Goal: Task Accomplishment & Management: Use online tool/utility

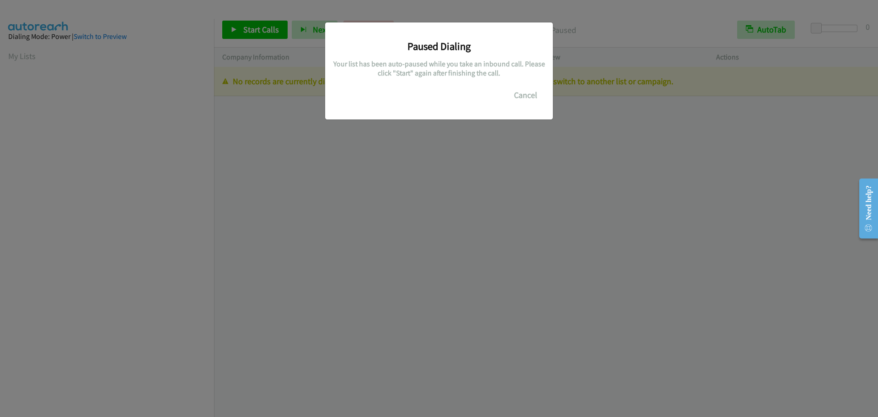
scroll to position [96, 0]
click at [523, 93] on button "Cancel" at bounding box center [525, 95] width 41 height 18
click at [510, 98] on button "Cancel" at bounding box center [525, 95] width 41 height 18
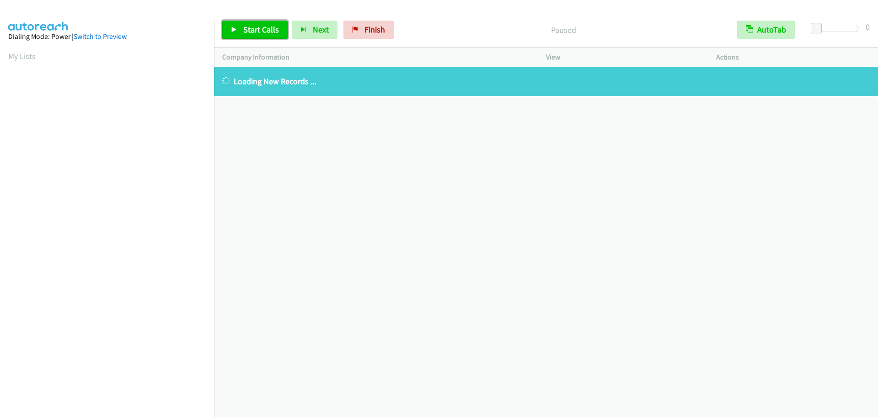
click at [230, 29] on link "Start Calls" at bounding box center [254, 30] width 65 height 18
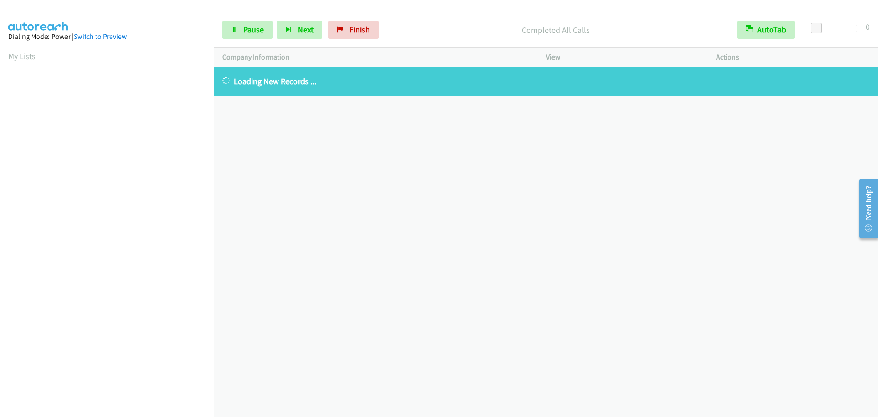
click at [21, 60] on link "My Lists" at bounding box center [21, 56] width 27 height 11
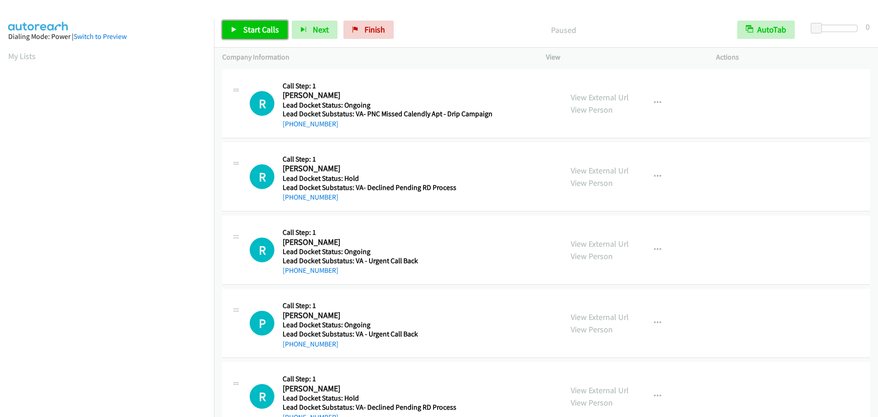
click at [258, 25] on span "Start Calls" at bounding box center [261, 29] width 36 height 11
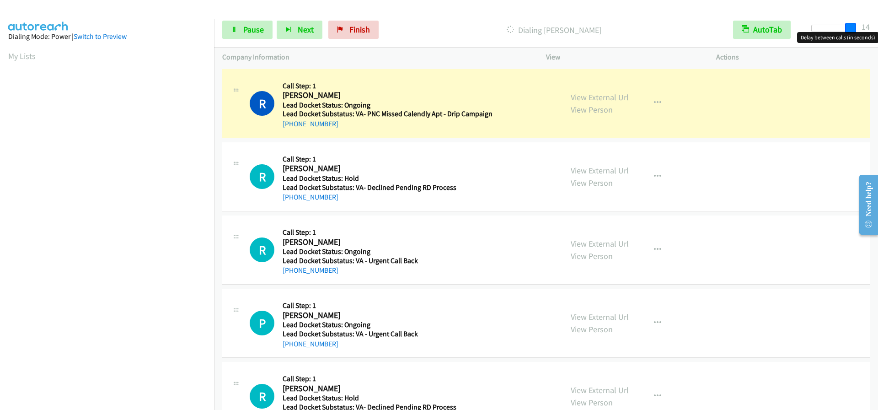
click at [853, 28] on div at bounding box center [832, 28] width 42 height 7
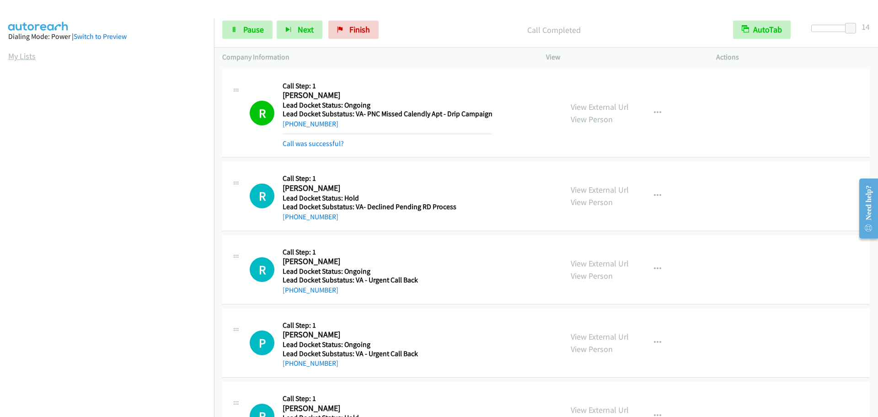
click at [17, 58] on link "My Lists" at bounding box center [21, 56] width 27 height 11
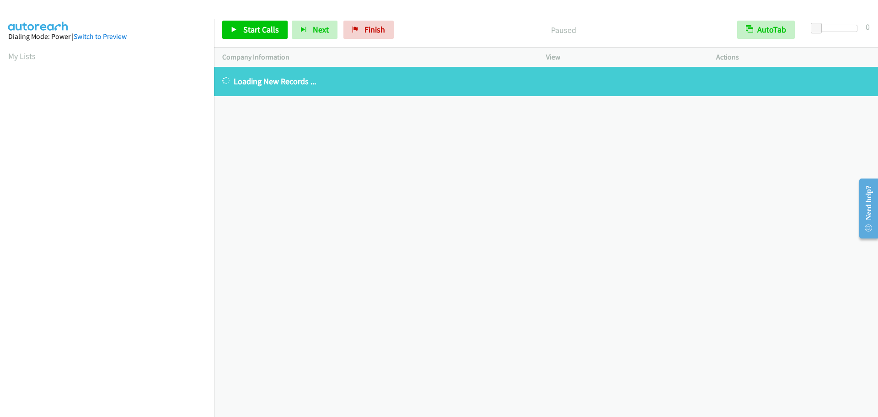
scroll to position [96, 0]
click at [236, 33] on link "Start Calls" at bounding box center [254, 30] width 65 height 18
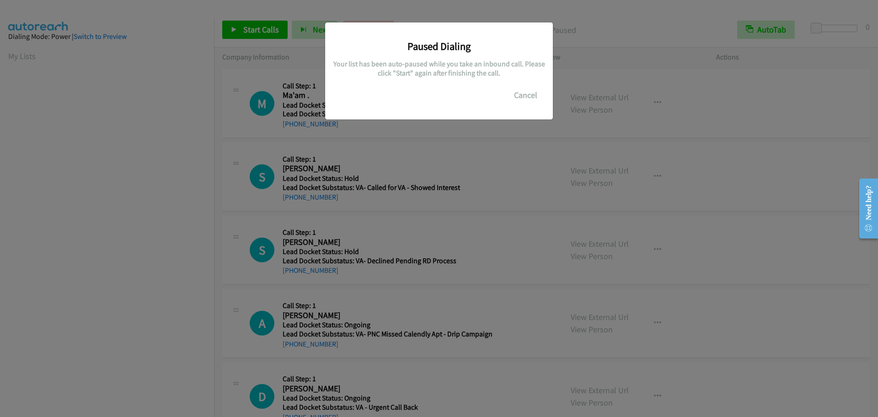
scroll to position [96, 0]
